Goal: Transaction & Acquisition: Purchase product/service

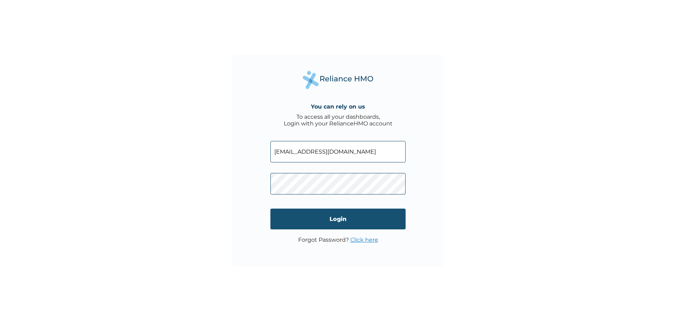
click at [315, 216] on input "Login" at bounding box center [338, 219] width 135 height 21
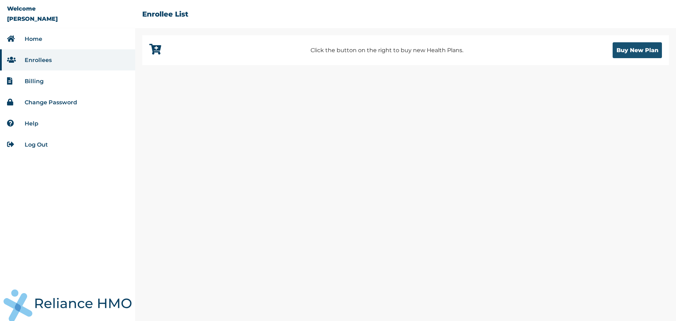
click at [635, 51] on button "Buy New Plan" at bounding box center [637, 50] width 49 height 16
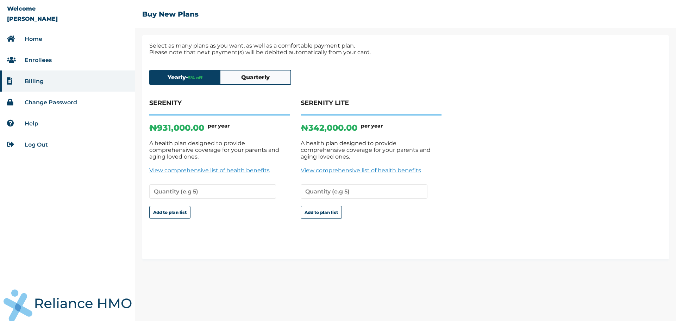
click at [318, 167] on link "View comprehensive list of health benefits" at bounding box center [371, 170] width 141 height 7
click at [419, 184] on input "1" at bounding box center [364, 191] width 127 height 14
click at [419, 184] on input "2" at bounding box center [364, 191] width 127 height 14
click at [419, 184] on input "3" at bounding box center [364, 191] width 127 height 14
click at [419, 184] on input "4" at bounding box center [364, 191] width 127 height 14
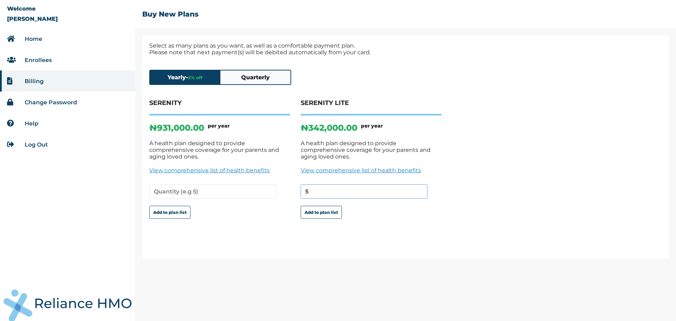
type input "5"
click at [420, 184] on input "5" at bounding box center [364, 191] width 127 height 14
click at [330, 206] on button "Add to plan list" at bounding box center [321, 212] width 41 height 13
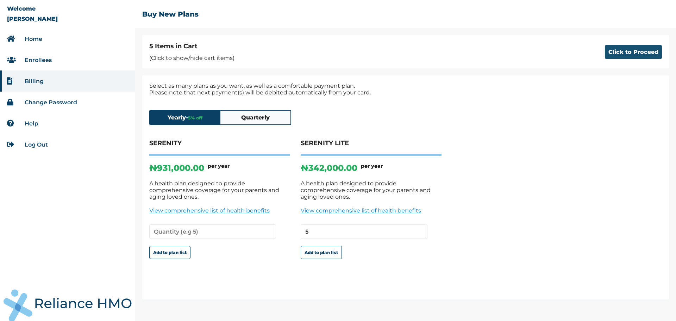
click at [622, 53] on button "Click to Proceed" at bounding box center [633, 52] width 57 height 14
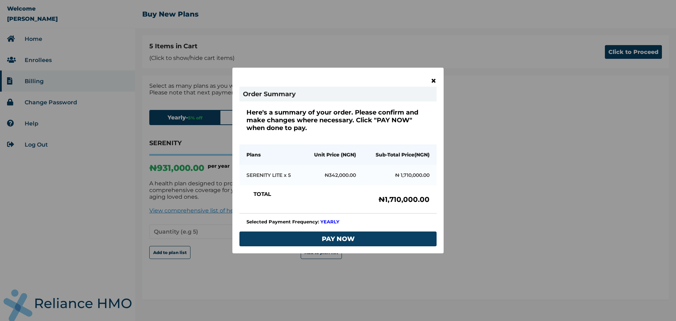
click at [433, 80] on span "×" at bounding box center [434, 81] width 6 height 12
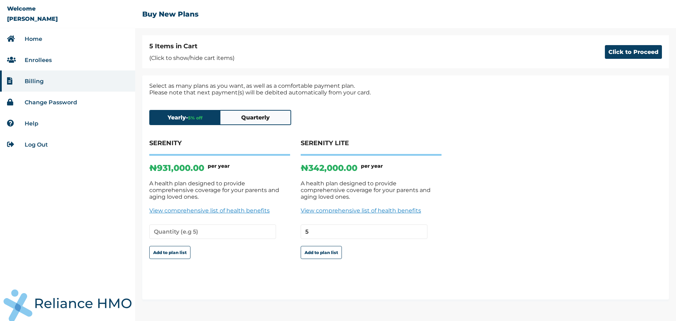
click at [268, 118] on button "Quarterly" at bounding box center [256, 118] width 70 height 14
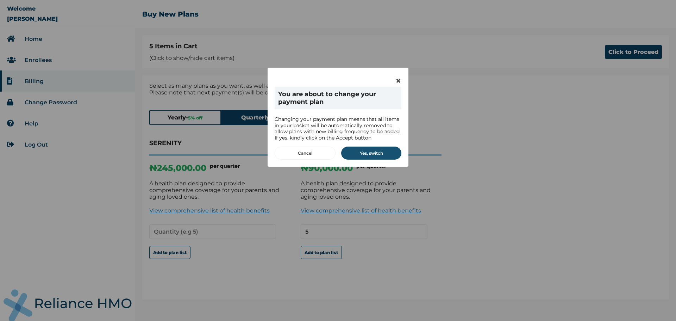
click at [379, 149] on button "Yes, switch" at bounding box center [371, 153] width 60 height 13
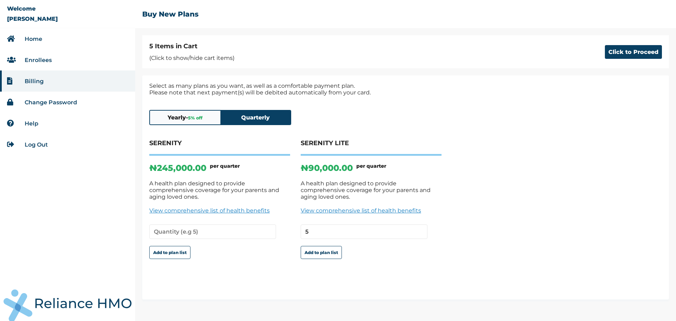
click at [212, 207] on link "View comprehensive list of health benefits" at bounding box center [219, 210] width 141 height 7
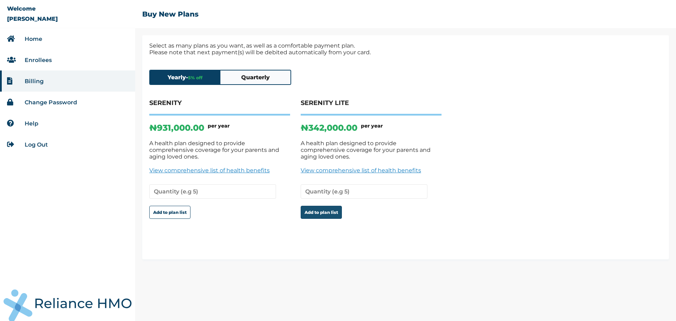
click at [316, 206] on button "Add to plan list" at bounding box center [321, 212] width 41 height 13
click at [60, 36] on li "Home" at bounding box center [67, 38] width 135 height 21
click at [28, 57] on link "Enrollees" at bounding box center [38, 60] width 27 height 7
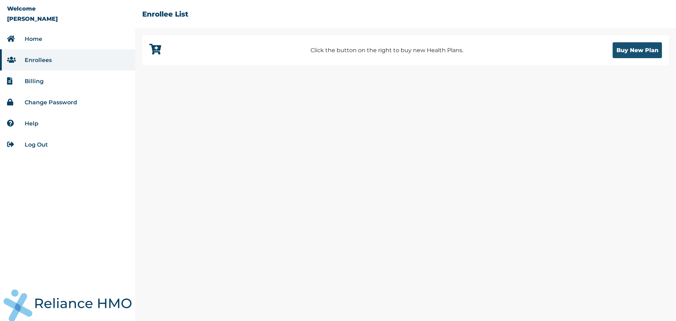
click at [634, 50] on button "Buy New Plan" at bounding box center [637, 50] width 49 height 16
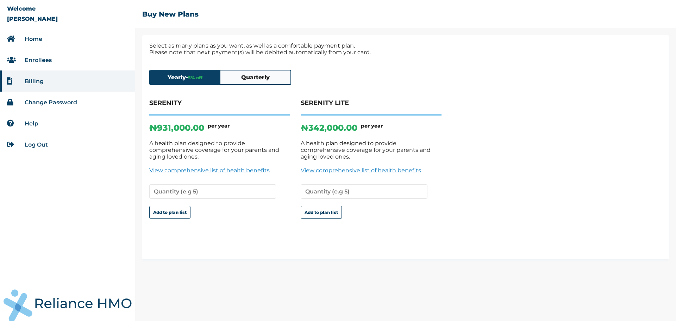
click at [51, 85] on li "Billing" at bounding box center [67, 80] width 135 height 21
click at [56, 41] on li "Home" at bounding box center [67, 38] width 135 height 21
click at [28, 36] on link "Home" at bounding box center [34, 39] width 18 height 7
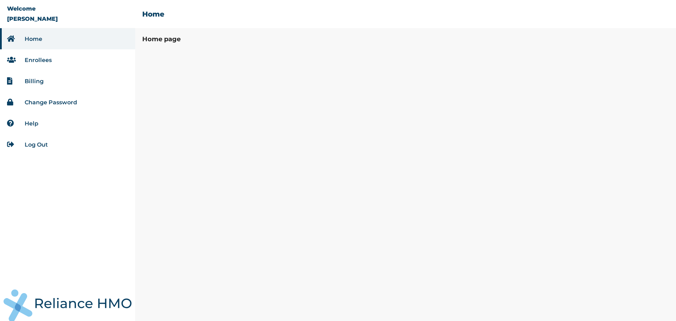
click at [38, 58] on link "Enrollees" at bounding box center [38, 60] width 27 height 7
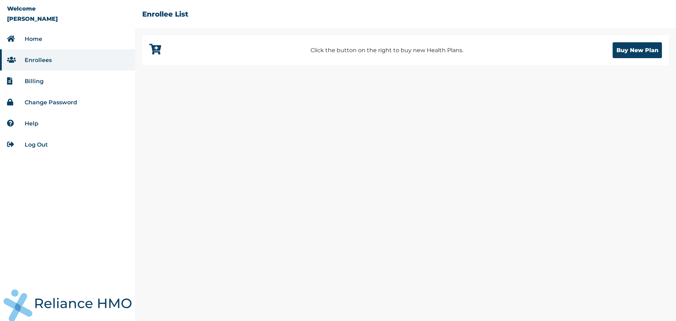
click at [38, 42] on link "Home" at bounding box center [34, 39] width 18 height 7
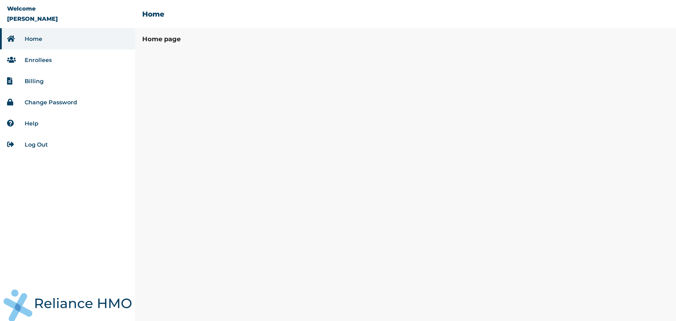
click at [36, 83] on link "Billing" at bounding box center [34, 81] width 19 height 7
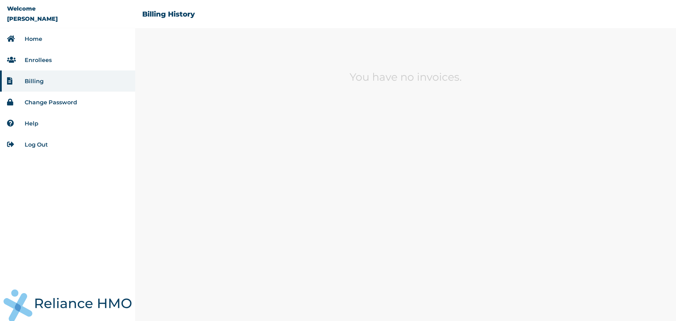
click at [37, 39] on link "Home" at bounding box center [34, 39] width 18 height 7
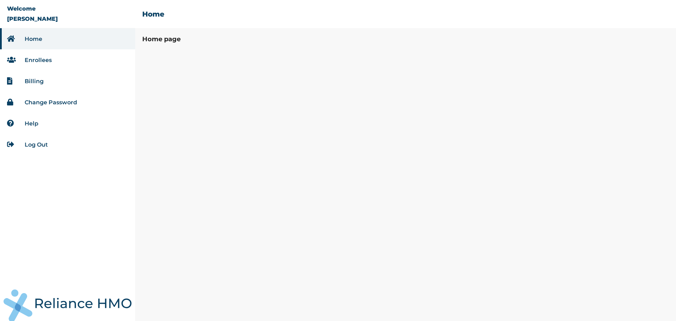
click at [146, 14] on h2 "Home" at bounding box center [153, 14] width 22 height 8
click at [36, 62] on link "Enrollees" at bounding box center [38, 60] width 27 height 7
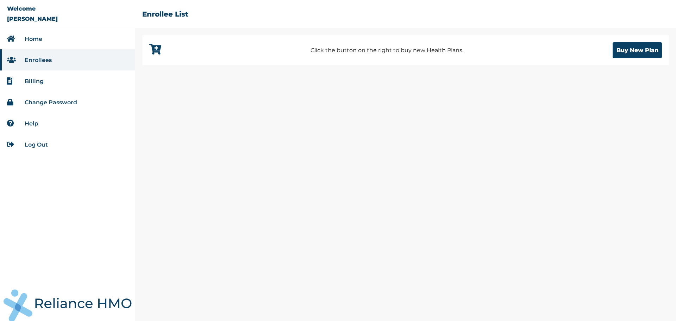
click at [41, 89] on li "Billing" at bounding box center [67, 80] width 135 height 21
click at [44, 83] on li "Billing" at bounding box center [67, 80] width 135 height 21
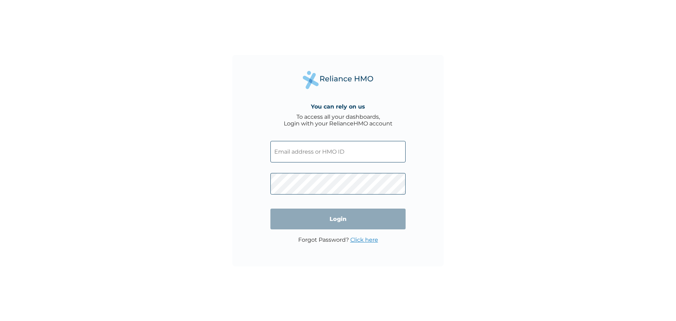
type input "okaforodirac@gmail.com"
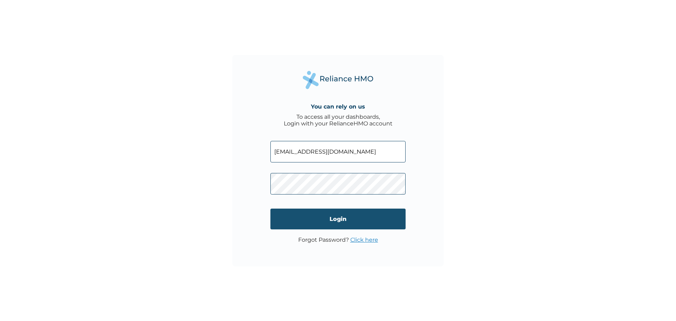
click at [344, 222] on input "Login" at bounding box center [338, 219] width 135 height 21
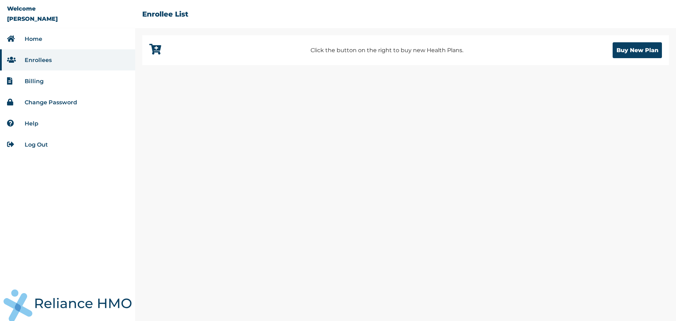
click at [156, 48] on icon at bounding box center [155, 49] width 12 height 11
click at [641, 50] on button "Buy New Plan" at bounding box center [637, 50] width 49 height 16
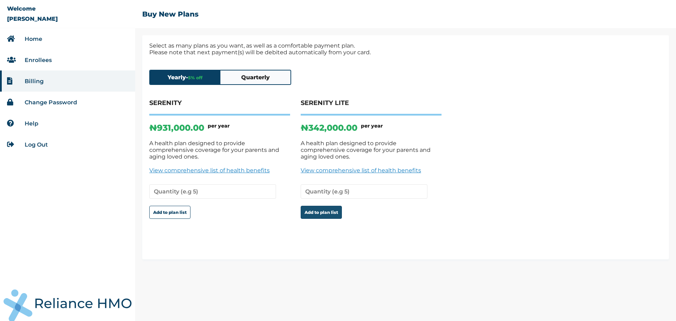
click at [322, 207] on button "Add to plan list" at bounding box center [321, 212] width 41 height 13
type input "1"
click at [421, 184] on input "1" at bounding box center [364, 191] width 127 height 14
click at [334, 206] on button "Add to plan list" at bounding box center [321, 212] width 41 height 13
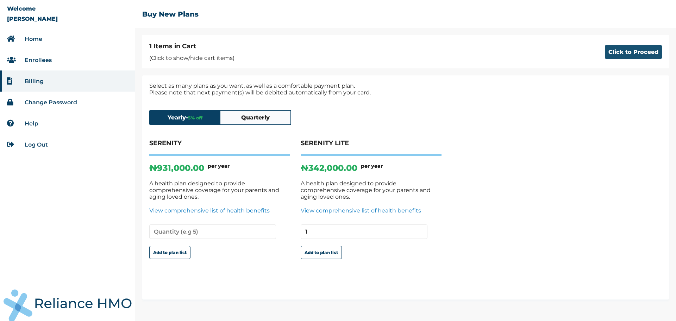
click at [637, 47] on button "Click to Proceed" at bounding box center [633, 52] width 57 height 14
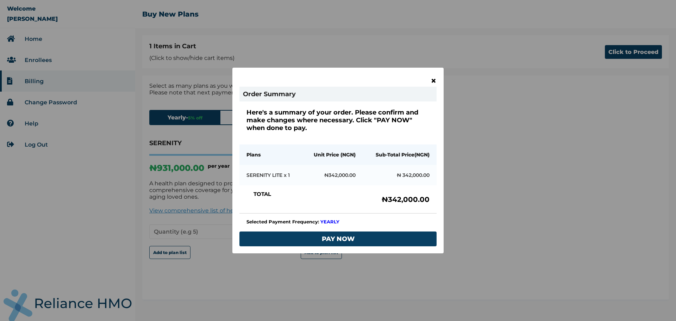
click at [434, 80] on span "×" at bounding box center [434, 81] width 6 height 12
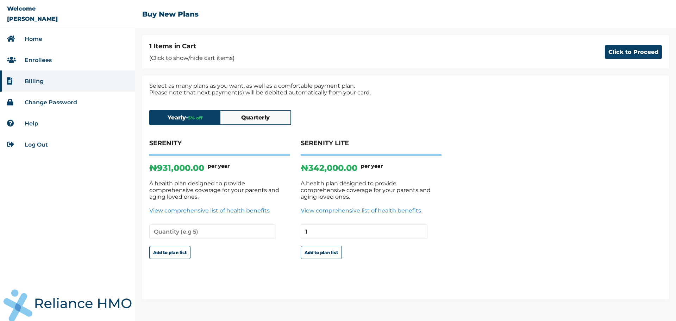
click at [359, 207] on link "View comprehensive list of health benefits" at bounding box center [371, 210] width 141 height 7
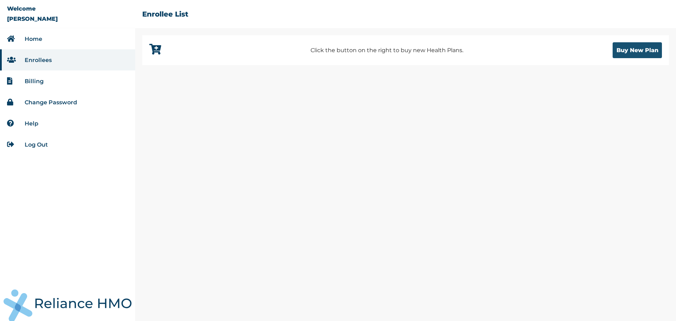
click at [631, 47] on button "Buy New Plan" at bounding box center [637, 50] width 49 height 16
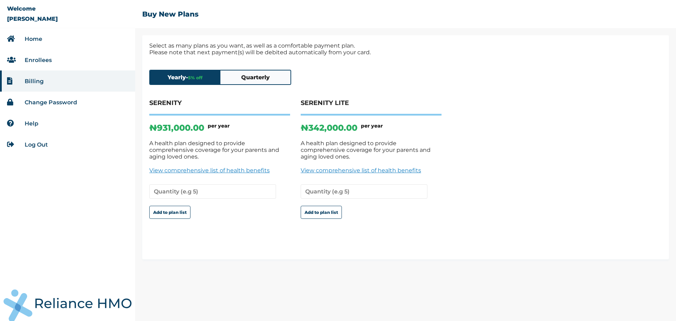
click at [344, 167] on link "View comprehensive list of health benefits" at bounding box center [371, 170] width 141 height 7
